Goal: Task Accomplishment & Management: Manage account settings

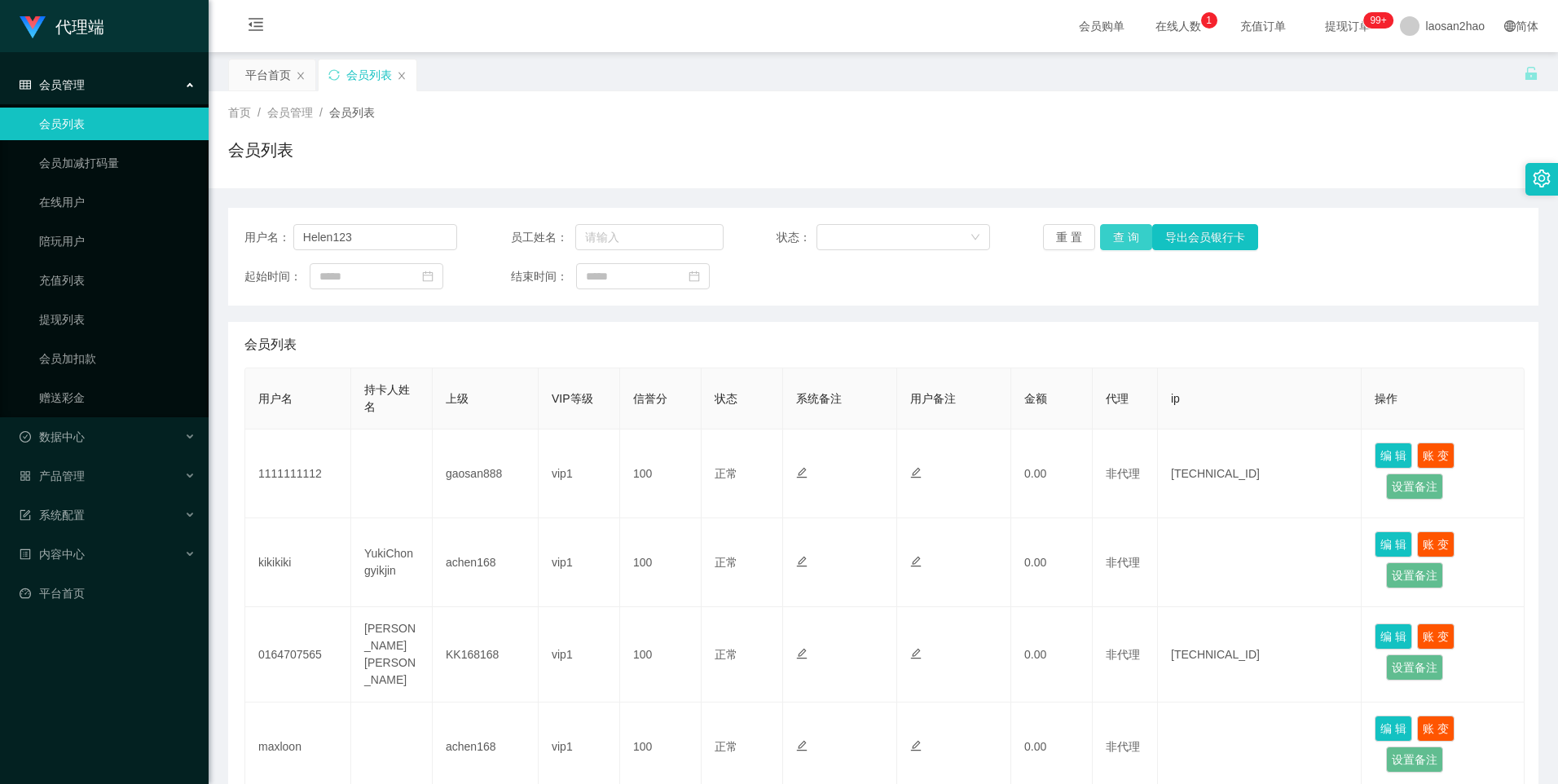
type input "Helen123"
click at [1132, 238] on button "查 询" at bounding box center [1126, 236] width 52 height 26
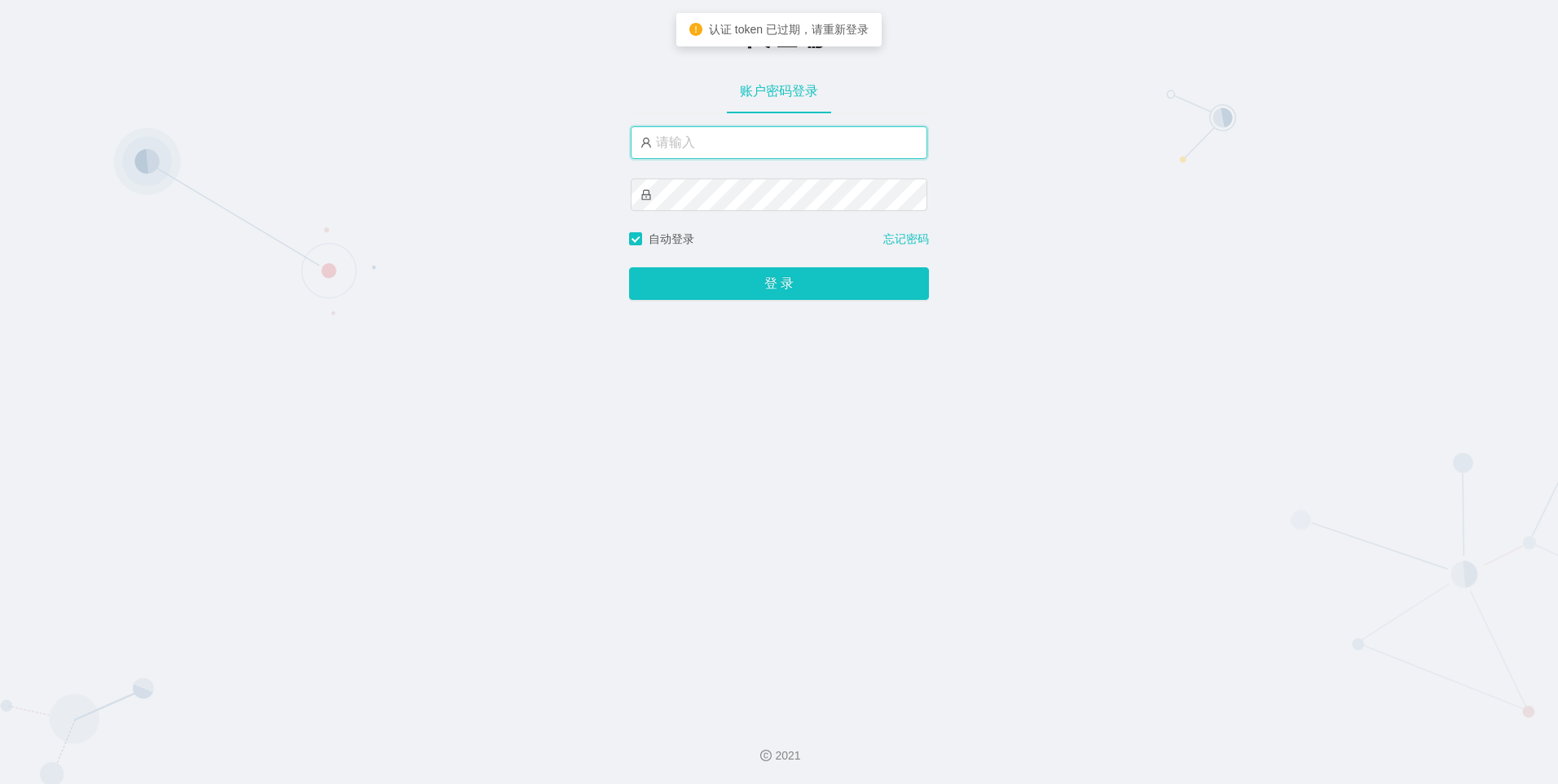
type input "laosan2hao"
click at [764, 146] on input "laosan2hao" at bounding box center [779, 142] width 296 height 32
type input "laosan2hao"
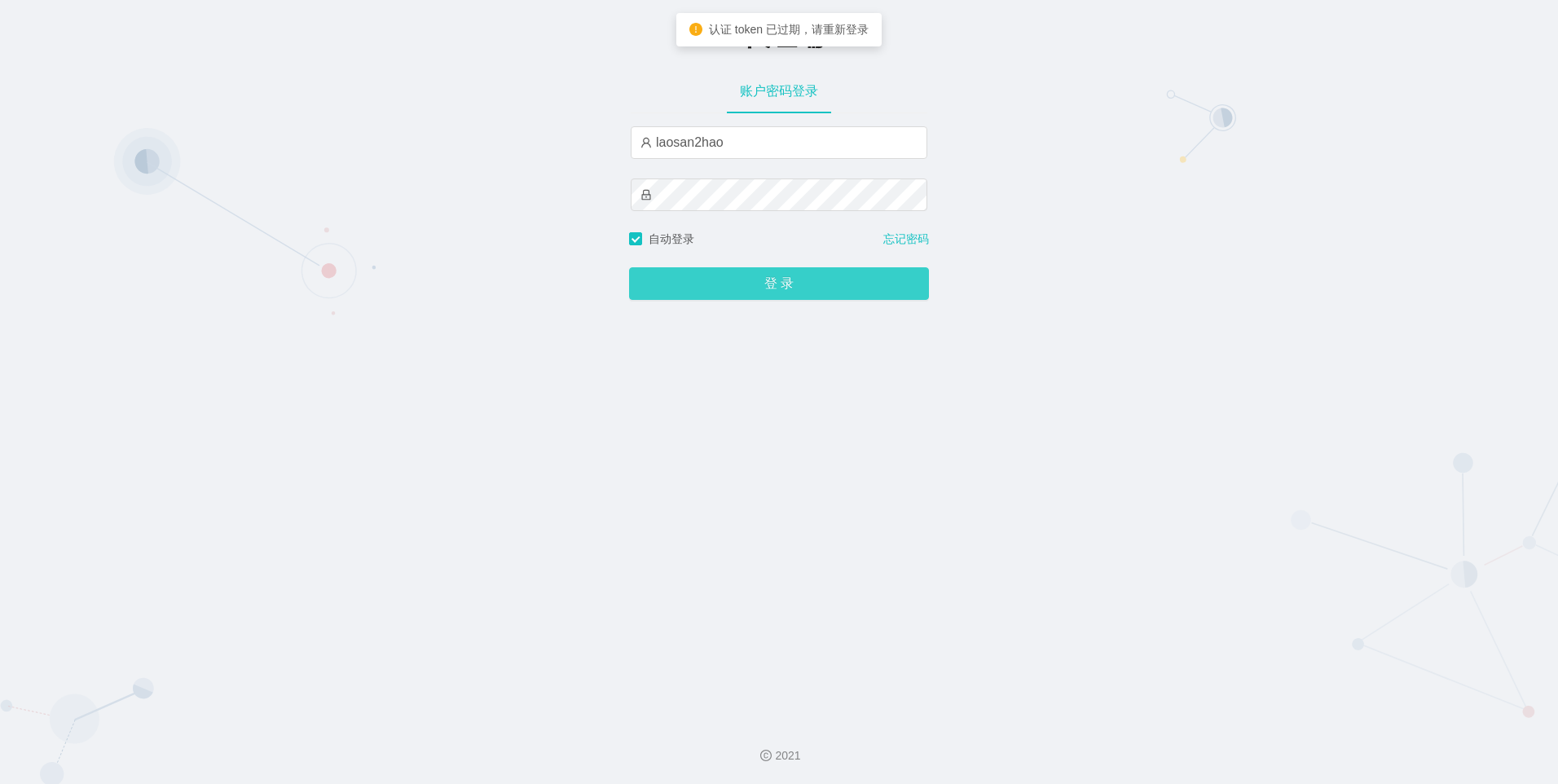
click at [719, 290] on button "登 录" at bounding box center [779, 284] width 300 height 32
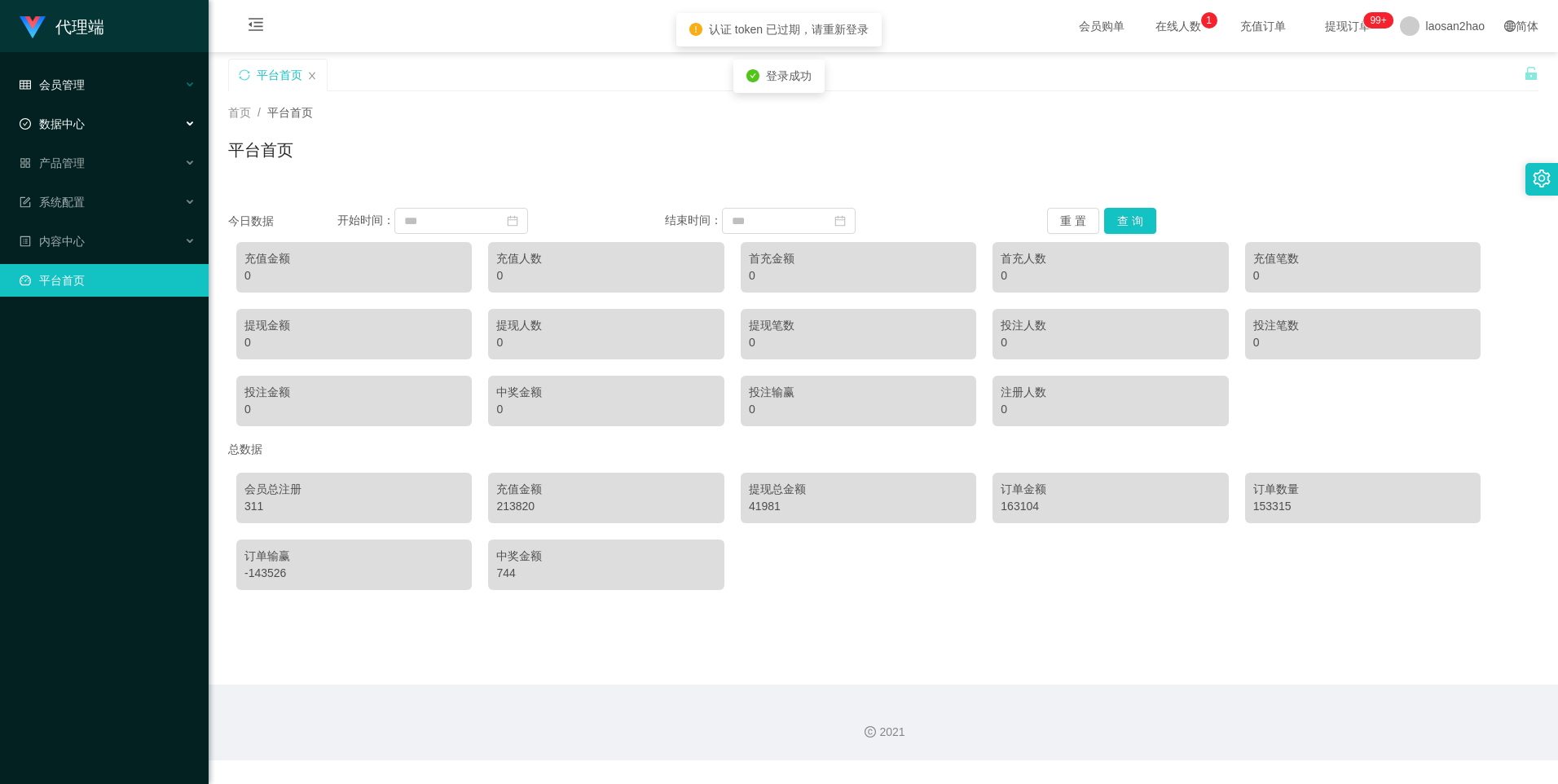
click at [73, 81] on span "会员管理" at bounding box center [52, 84] width 66 height 13
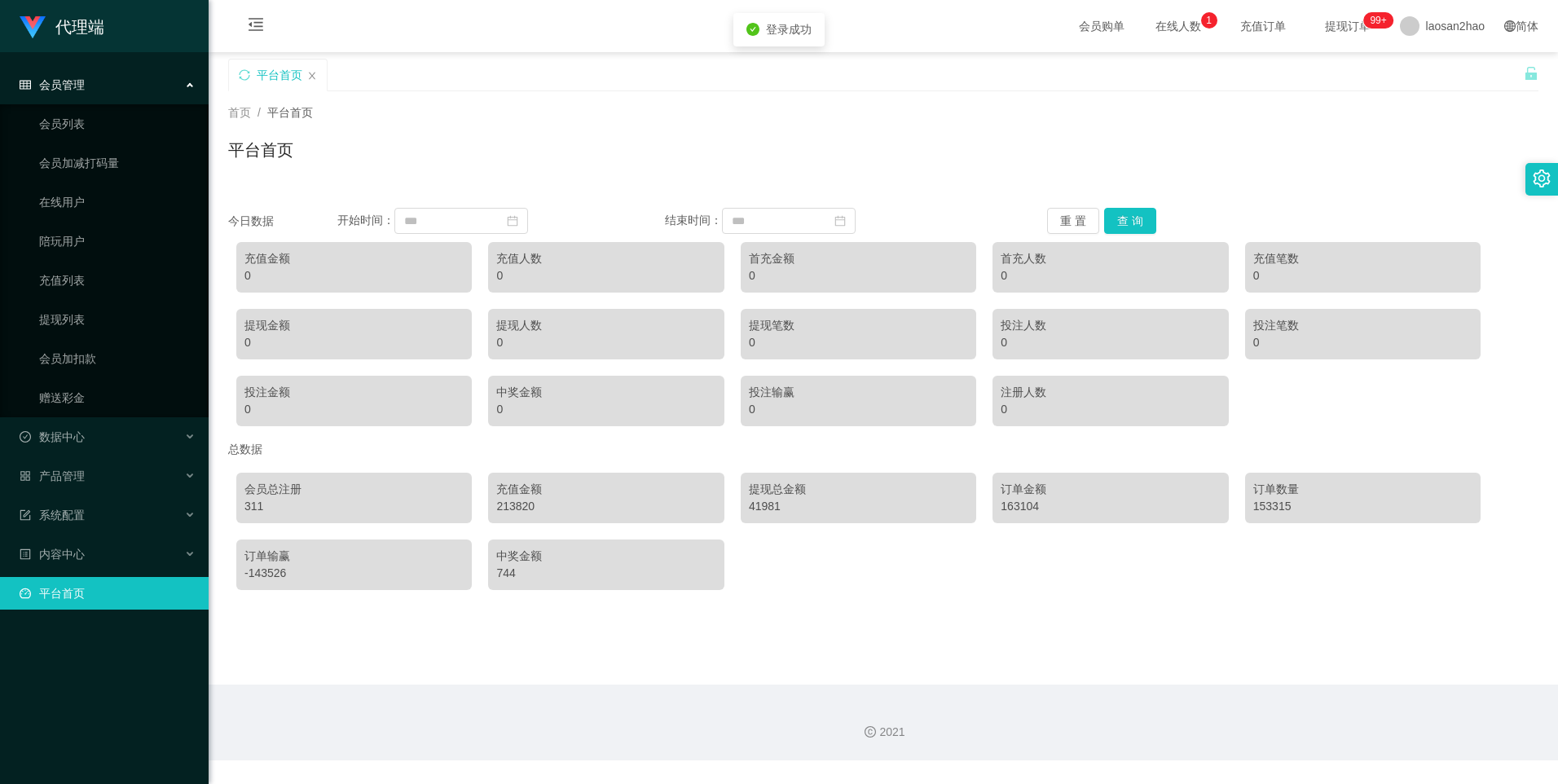
click at [83, 140] on ul "会员列表 会员加减打码量 在线用户 陪玩用户 充值列表 提现列表 会员加扣款 赠送彩金" at bounding box center [104, 261] width 209 height 313
click at [84, 133] on link "会员列表" at bounding box center [117, 123] width 157 height 32
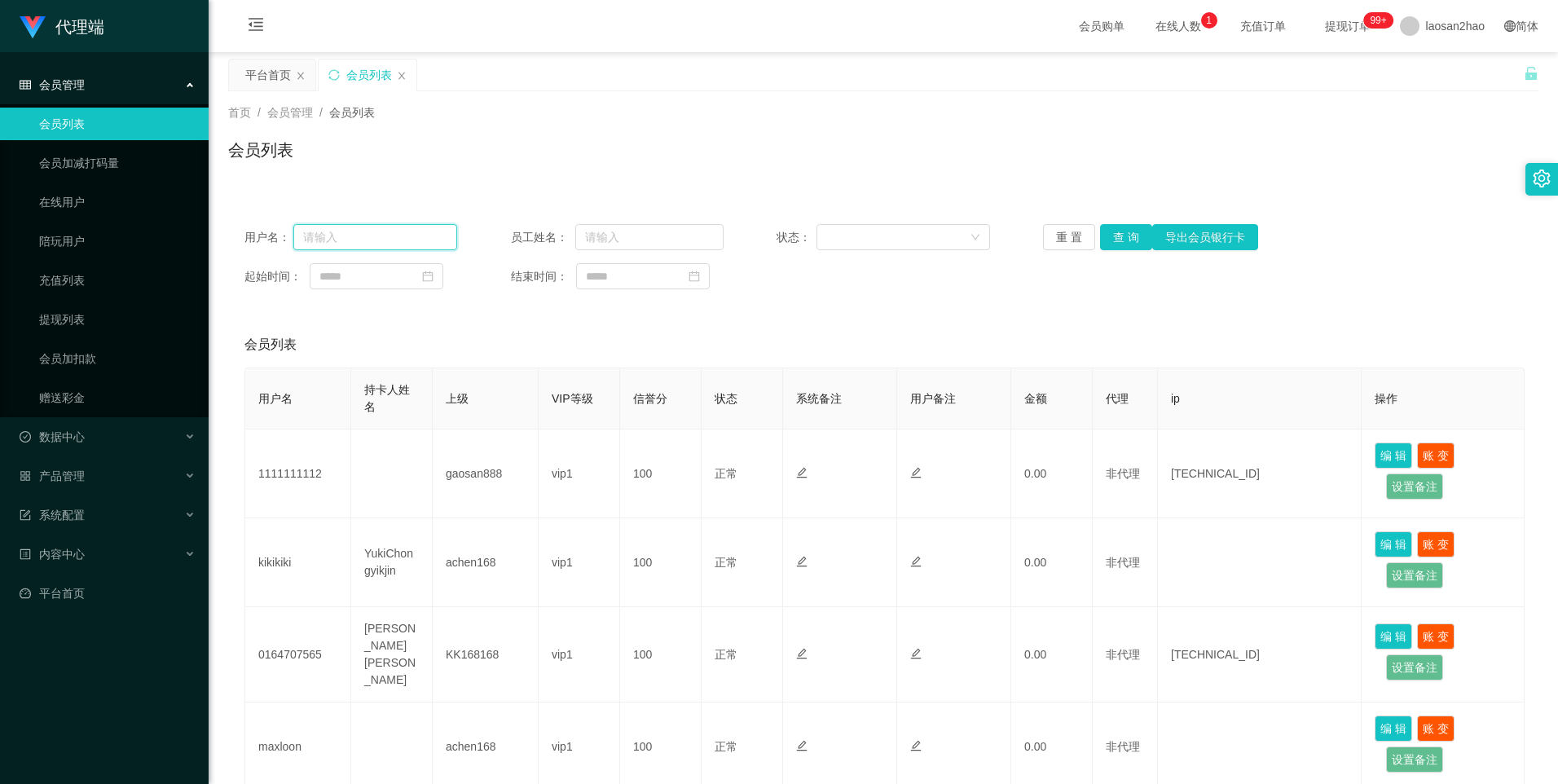
click at [395, 232] on input "text" at bounding box center [375, 236] width 164 height 26
paste input "Helen123"
type input "Helen123"
click at [1124, 233] on button "查 询" at bounding box center [1126, 236] width 52 height 26
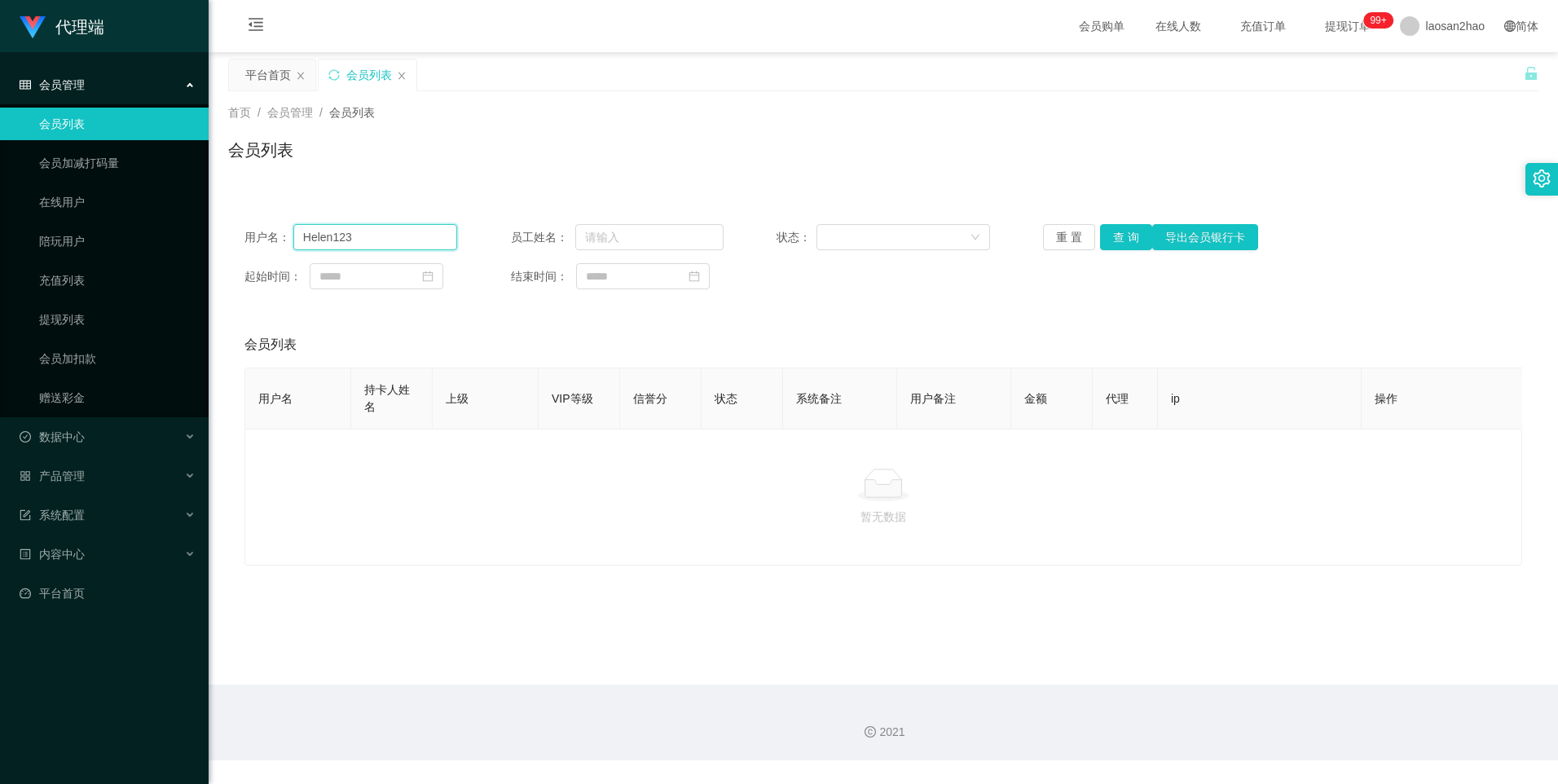
click at [303, 241] on input "Helen123" at bounding box center [375, 236] width 164 height 26
click at [1430, 37] on span "laosan2hao" at bounding box center [1455, 26] width 59 height 52
click at [1418, 76] on span "退出登录" at bounding box center [1427, 72] width 46 height 13
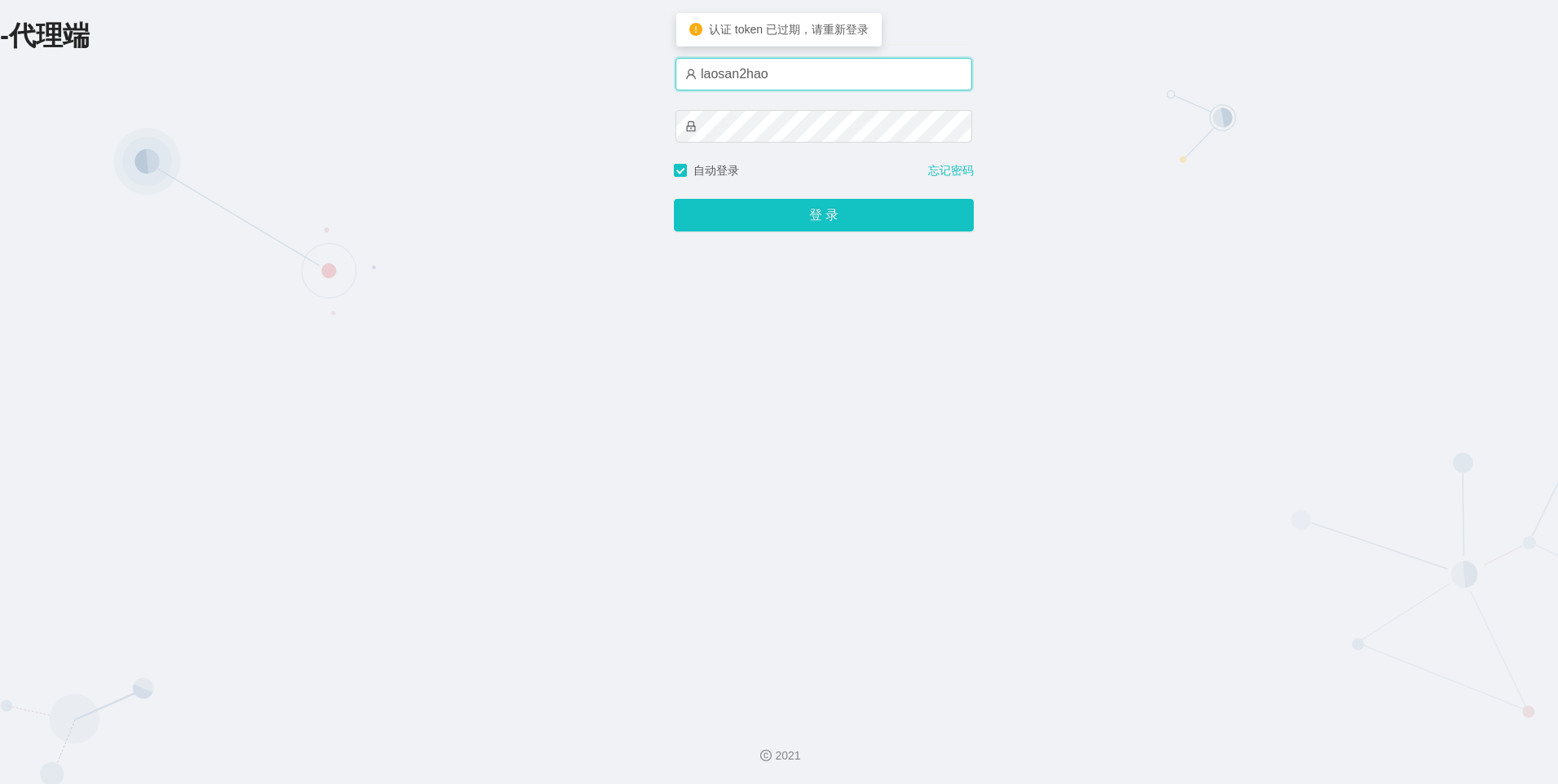
click at [797, 70] on input "laosan2hao" at bounding box center [824, 74] width 296 height 32
type input "laosan"
drag, startPoint x: 1113, startPoint y: 164, endPoint x: 1025, endPoint y: 162, distance: 88.0
click at [1109, 164] on div "-代理端 账户密码登录 laosan 自动登录 忘记密码 登 录" at bounding box center [779, 354] width 1558 height 708
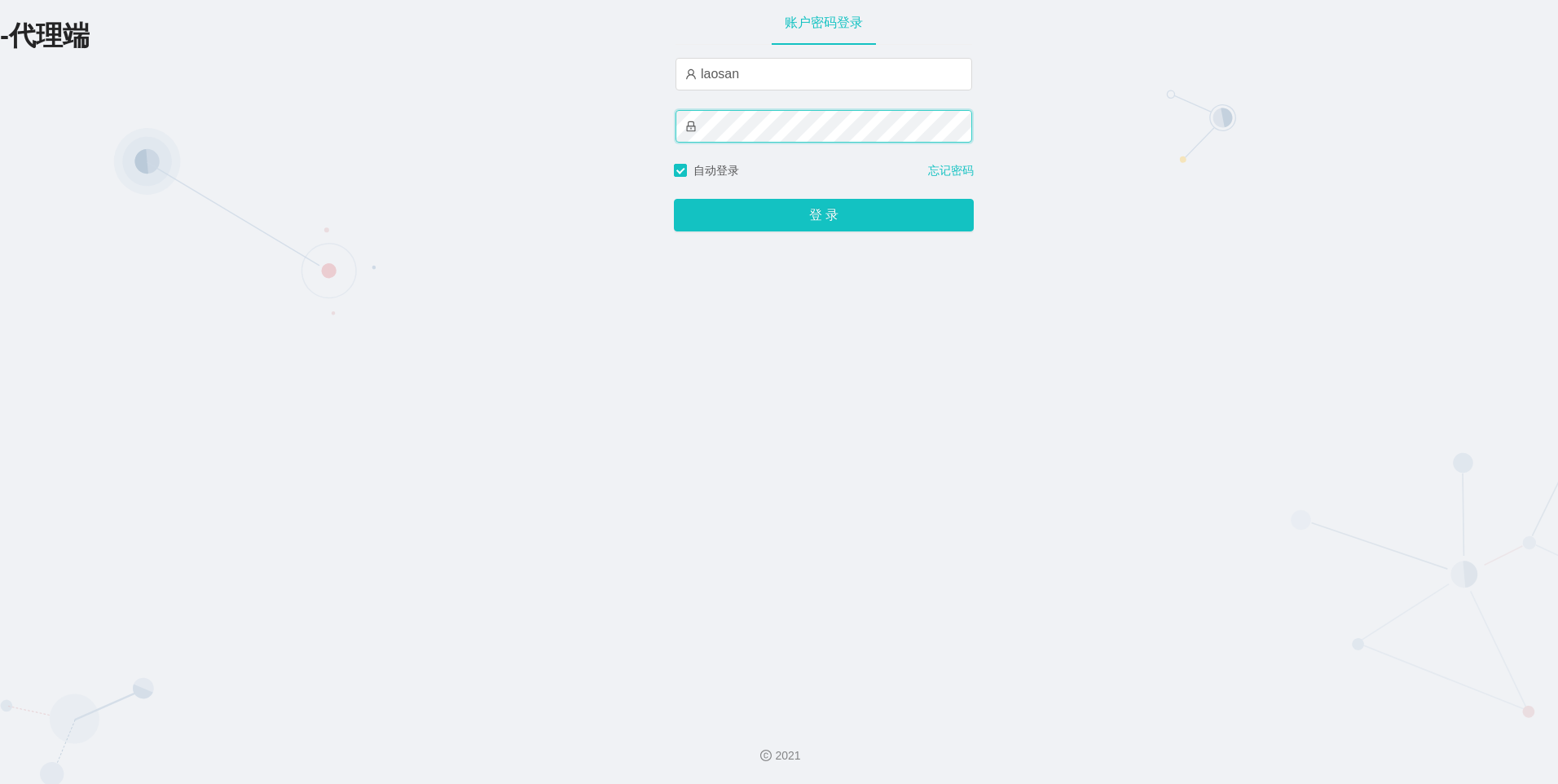
click at [674, 198] on button "登 录" at bounding box center [824, 215] width 300 height 32
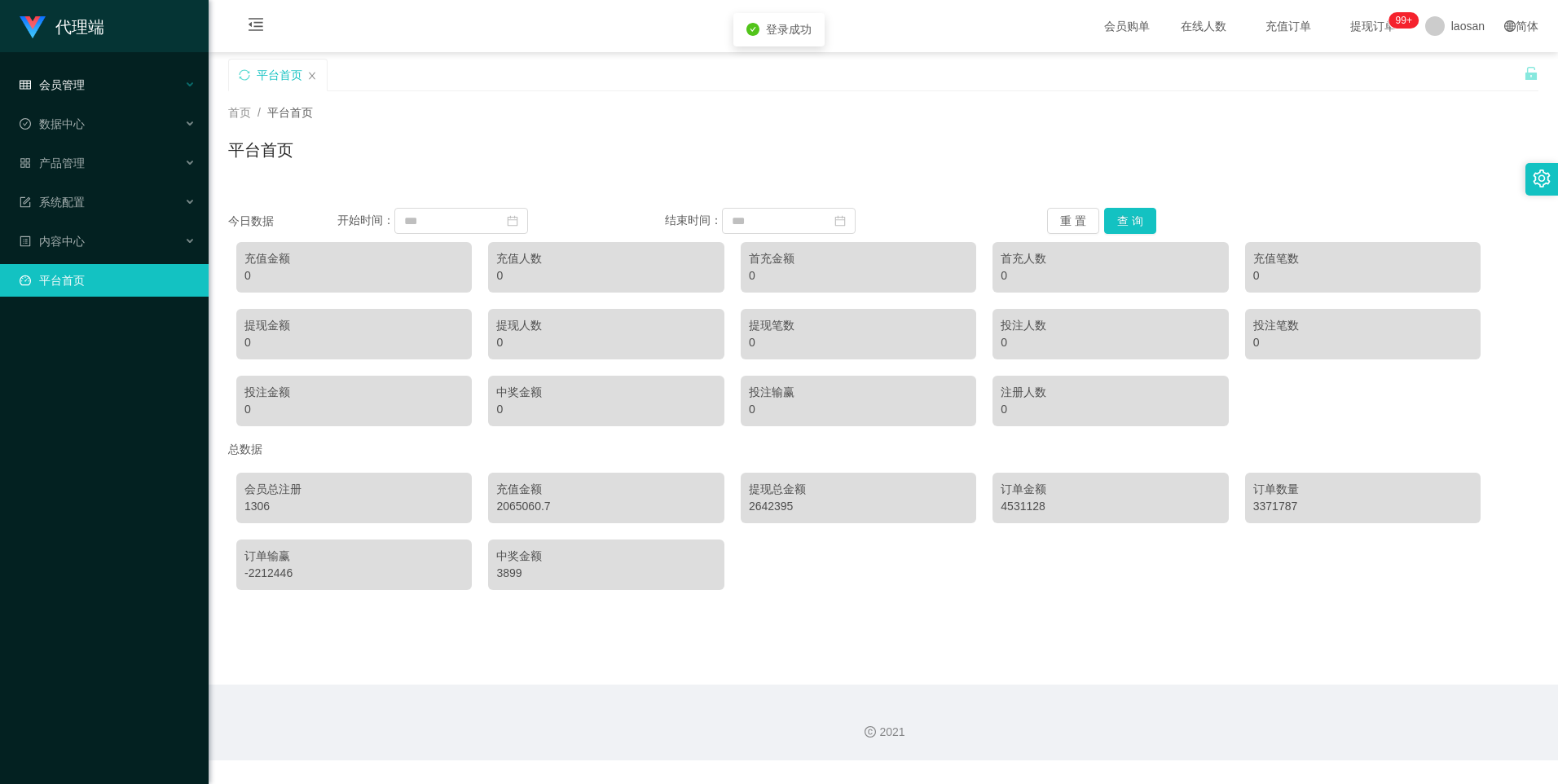
click at [104, 79] on div "会员管理" at bounding box center [104, 84] width 209 height 32
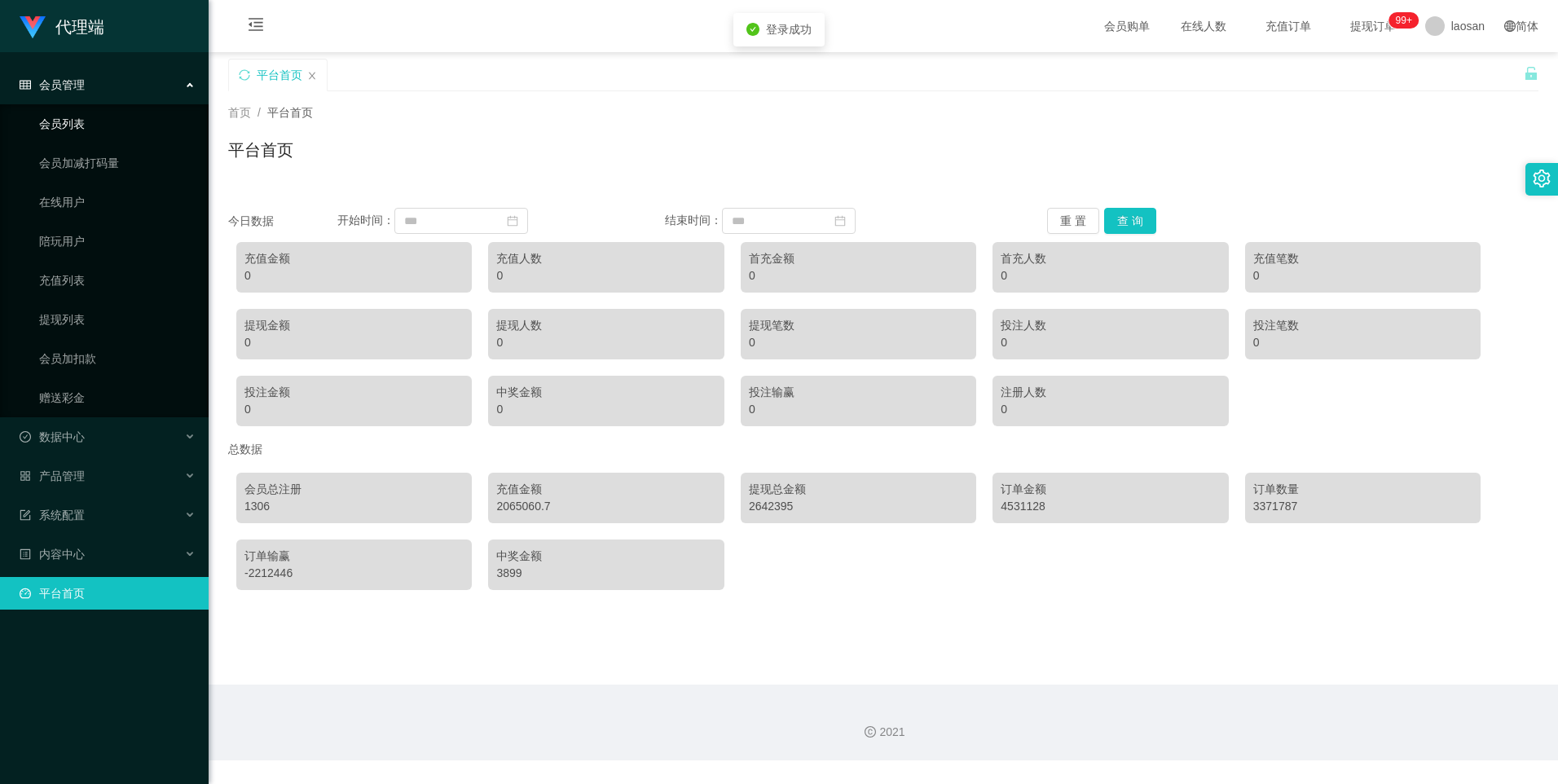
click at [95, 129] on link "会员列表" at bounding box center [117, 123] width 157 height 32
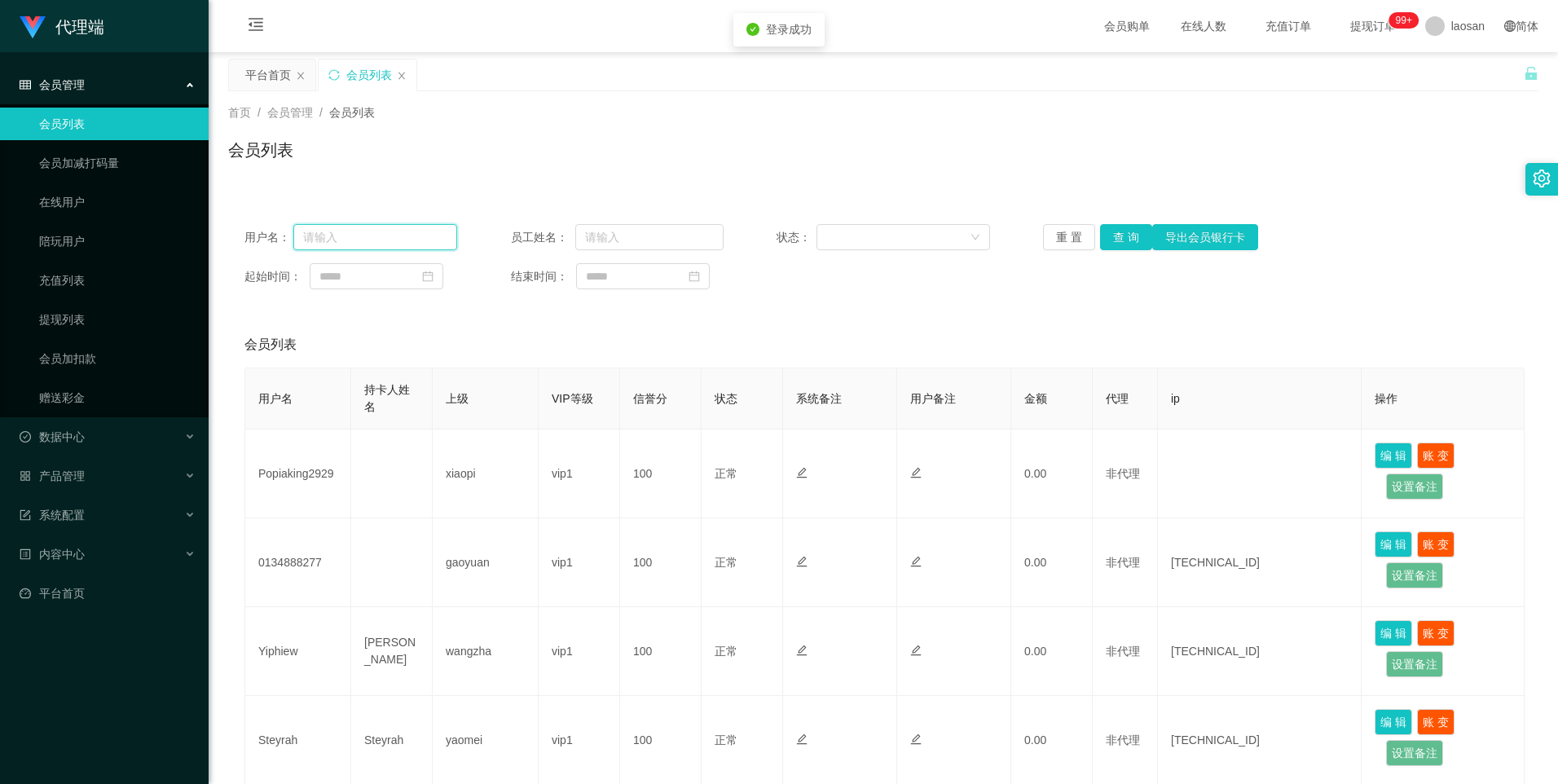
click at [380, 227] on input "text" at bounding box center [375, 236] width 164 height 26
paste input "Helen123"
type input "Helen123"
click at [1130, 232] on button "查 询" at bounding box center [1126, 236] width 52 height 26
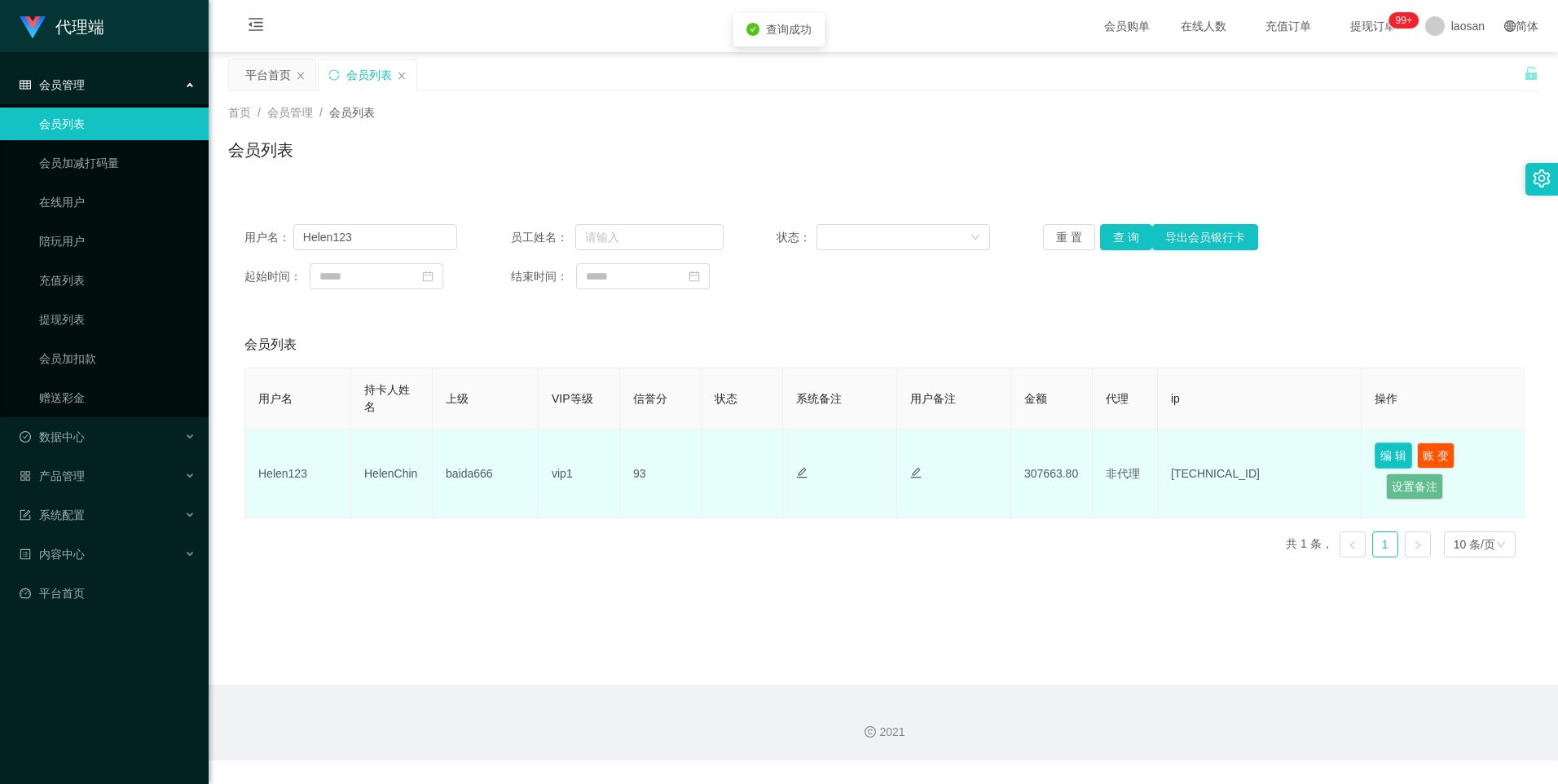
click at [1400, 448] on button "编 辑" at bounding box center [1393, 455] width 37 height 26
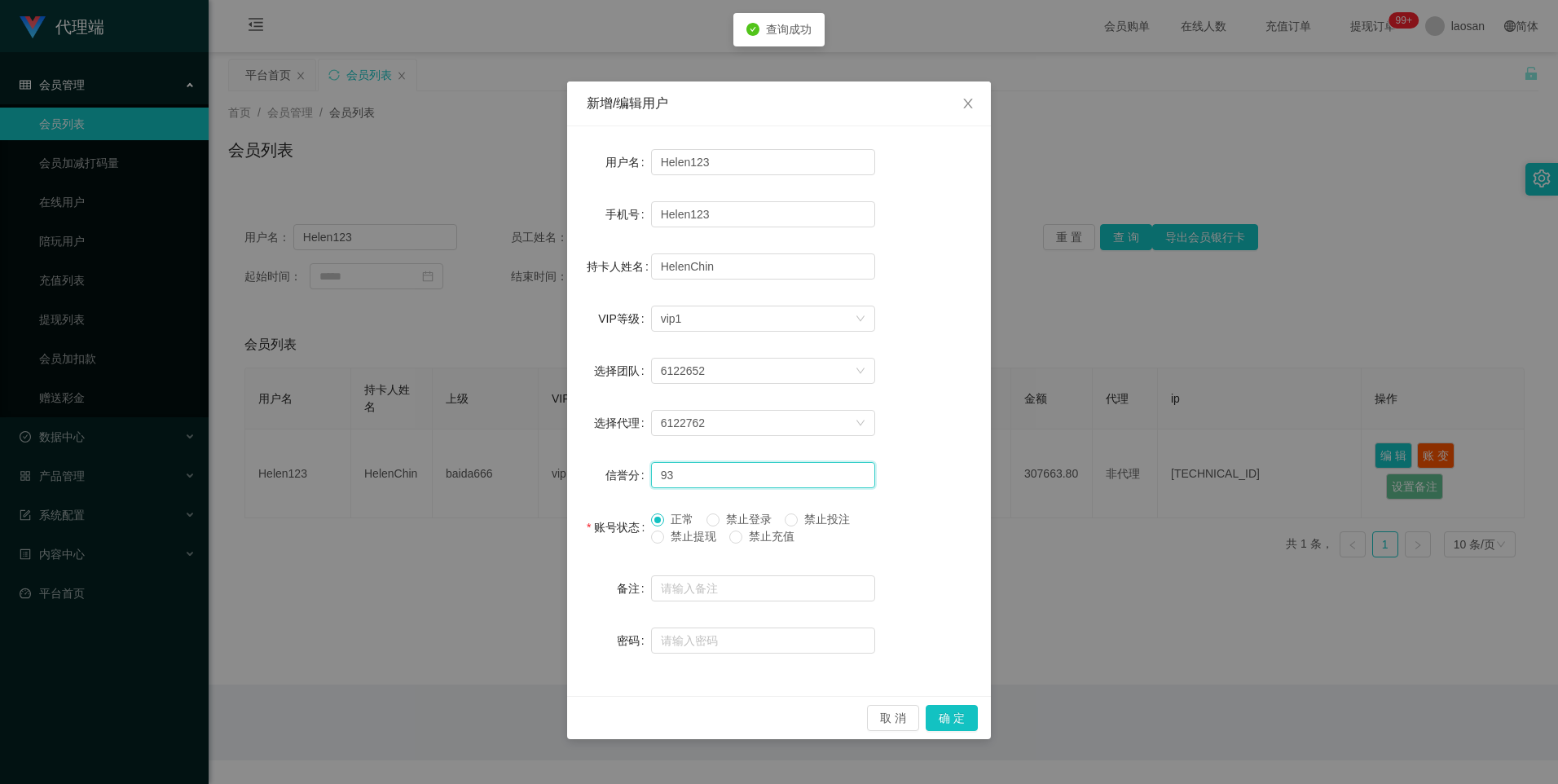
click at [764, 480] on input "93" at bounding box center [763, 475] width 224 height 26
type input "94"
click at [951, 721] on button "确 定" at bounding box center [951, 717] width 52 height 26
